Goal: Task Accomplishment & Management: Manage account settings

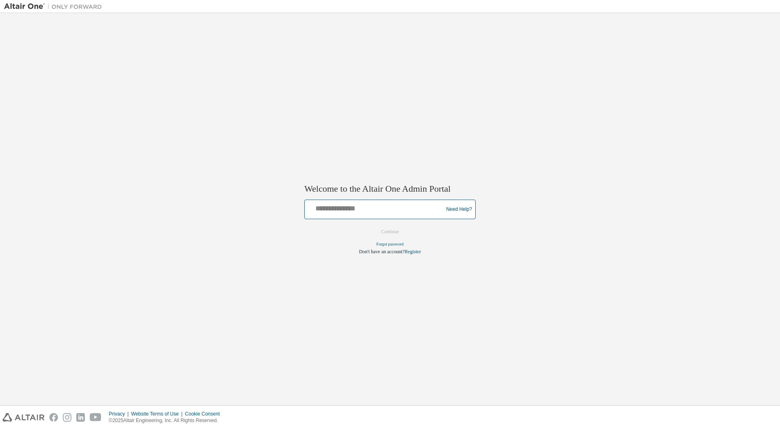
drag, startPoint x: 0, startPoint y: 0, endPoint x: 371, endPoint y: 206, distance: 424.4
click at [371, 206] on input "text" at bounding box center [375, 208] width 134 height 12
type input "**********"
click at [388, 233] on button "Continue" at bounding box center [389, 232] width 35 height 12
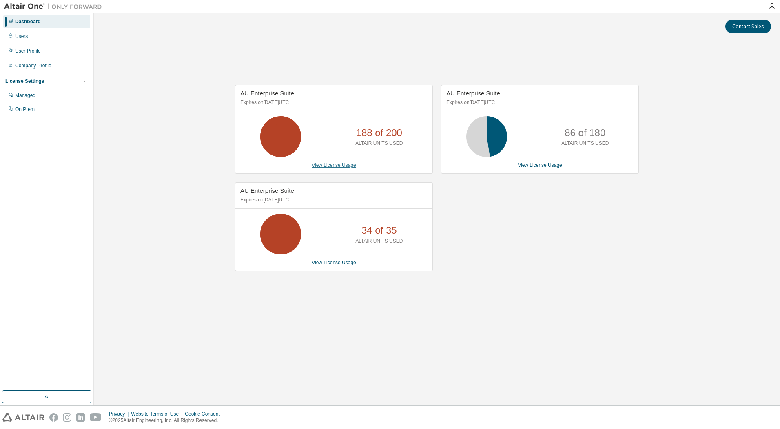
click at [325, 167] on link "View License Usage" at bounding box center [334, 165] width 44 height 6
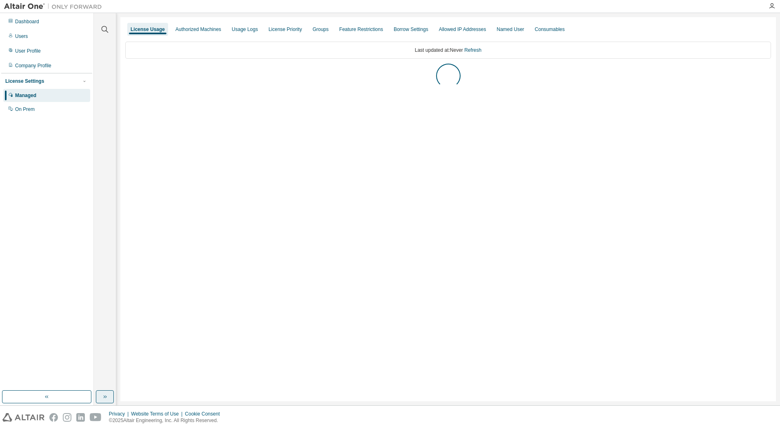
click at [108, 400] on icon "button" at bounding box center [105, 397] width 7 height 7
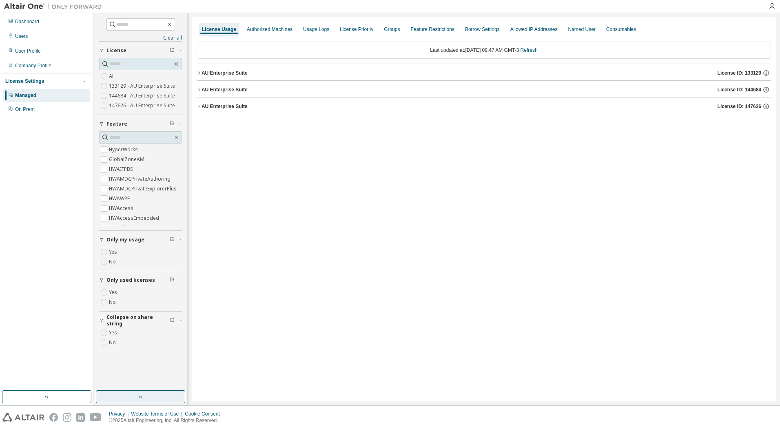
click at [223, 73] on div "AU Enterprise Suite" at bounding box center [225, 73] width 46 height 7
click at [222, 71] on div "AU Enterprise Suite" at bounding box center [225, 73] width 46 height 7
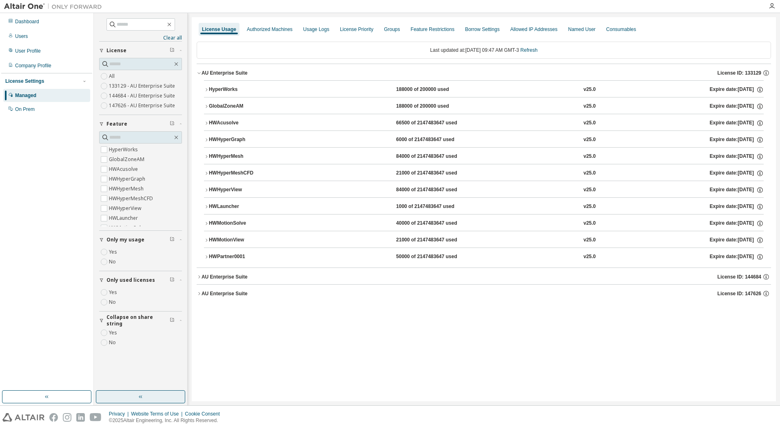
click at [225, 275] on div "AU Enterprise Suite" at bounding box center [225, 277] width 46 height 7
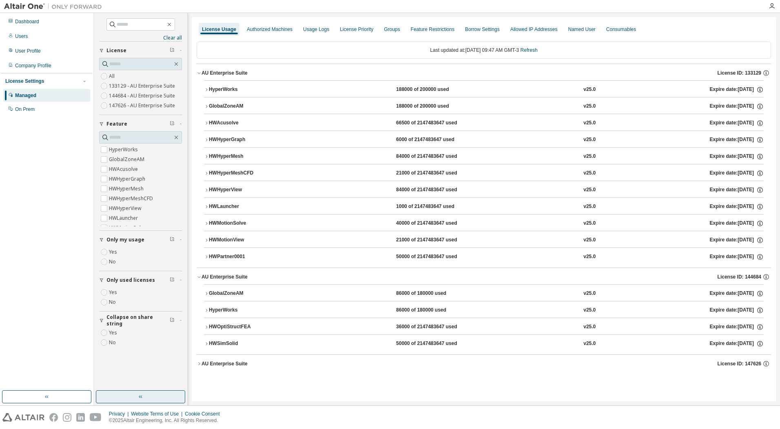
click at [214, 363] on div "AU Enterprise Suite" at bounding box center [225, 364] width 46 height 7
click at [233, 122] on div "HWAcusolve" at bounding box center [245, 123] width 73 height 7
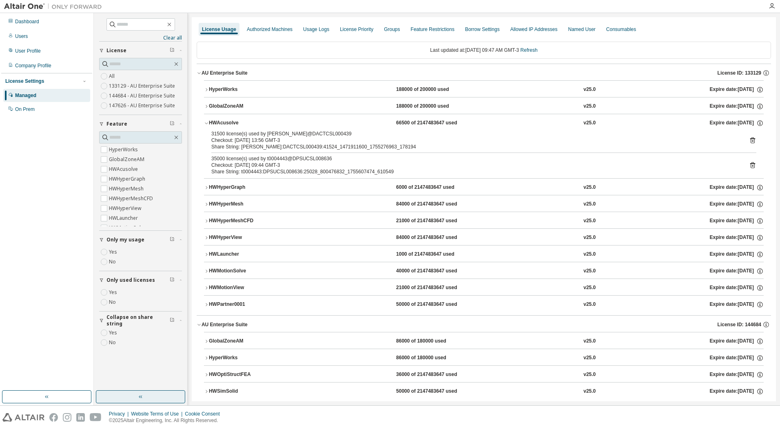
click at [233, 122] on div "HWAcusolve" at bounding box center [245, 123] width 73 height 7
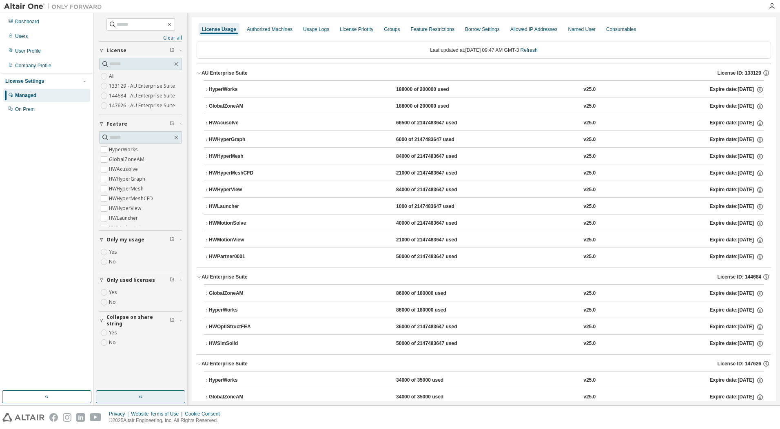
click at [228, 74] on div "AU Enterprise Suite" at bounding box center [225, 73] width 46 height 7
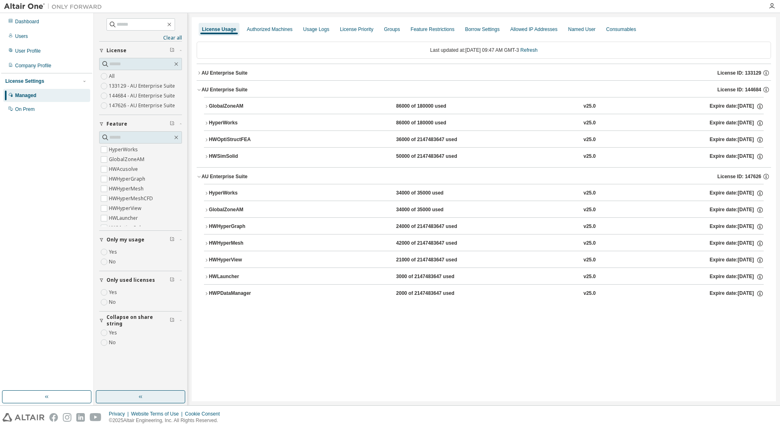
click at [228, 90] on div "AU Enterprise Suite" at bounding box center [225, 89] width 46 height 7
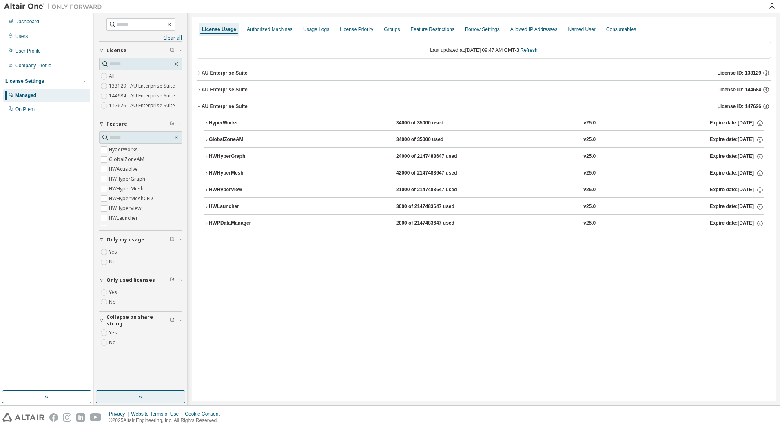
click at [228, 102] on button "AU Enterprise Suite License ID: 147626" at bounding box center [484, 106] width 574 height 18
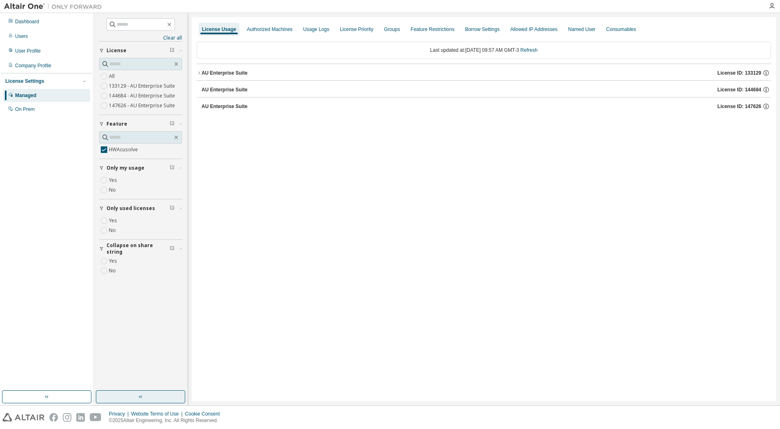
click at [217, 72] on div "AU Enterprise Suite" at bounding box center [225, 73] width 46 height 7
click at [216, 92] on div "HWAcusolve" at bounding box center [245, 89] width 73 height 7
